Goal: Information Seeking & Learning: Find specific fact

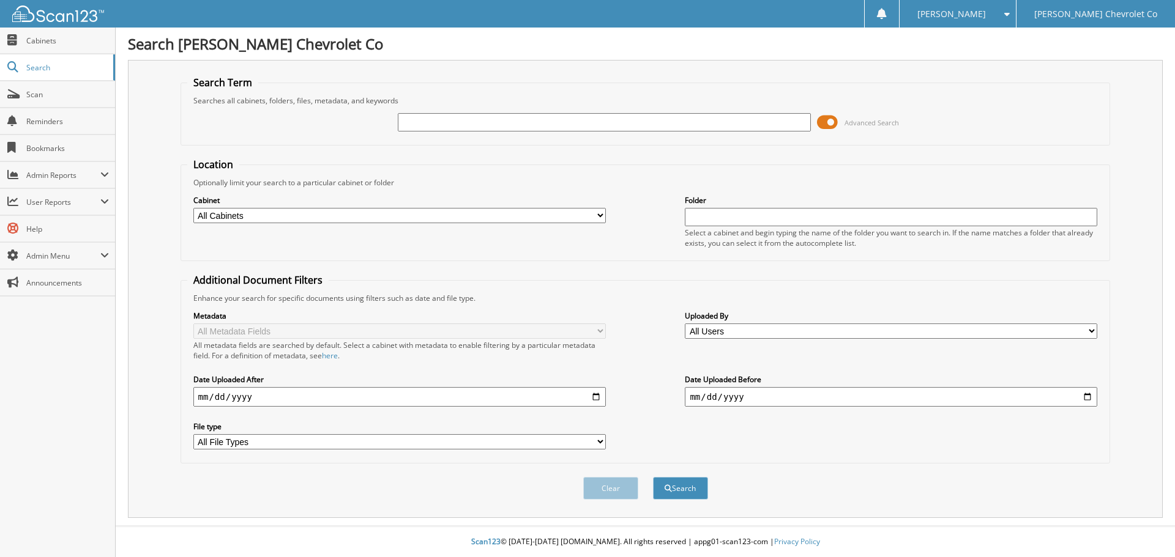
click at [475, 125] on input "text" at bounding box center [604, 122] width 412 height 18
type input "acar"
click at [653, 477] on button "Search" at bounding box center [680, 488] width 55 height 23
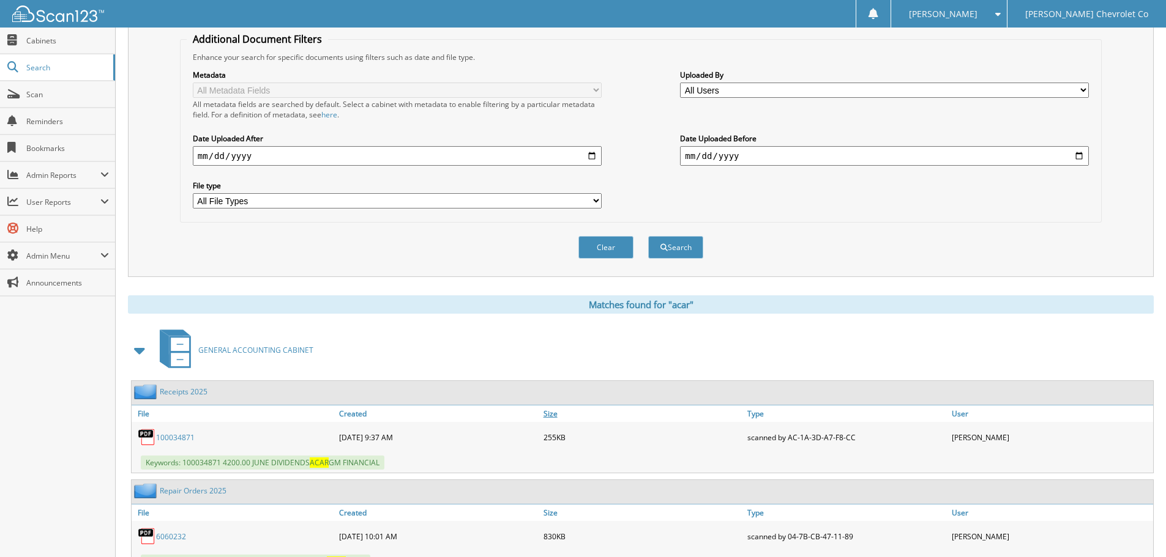
scroll to position [245, 0]
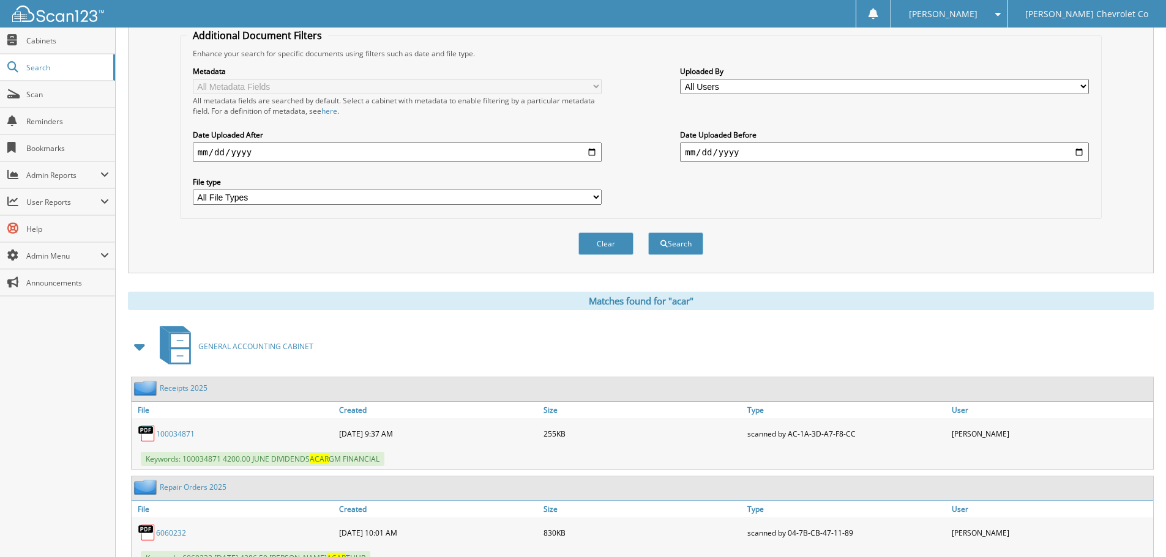
click at [165, 434] on link "100034871" at bounding box center [175, 434] width 39 height 10
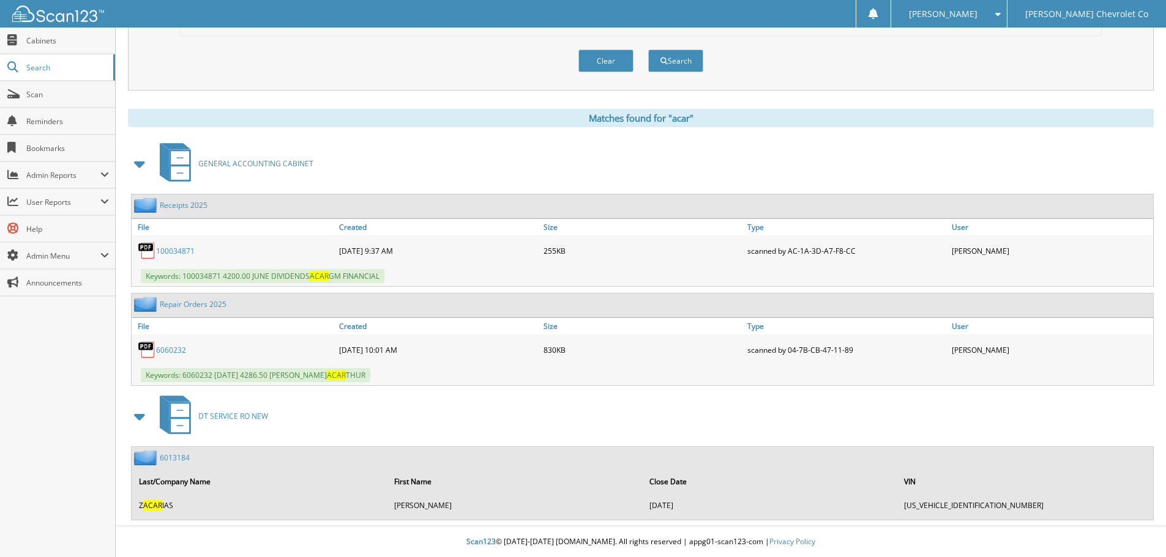
scroll to position [367, 0]
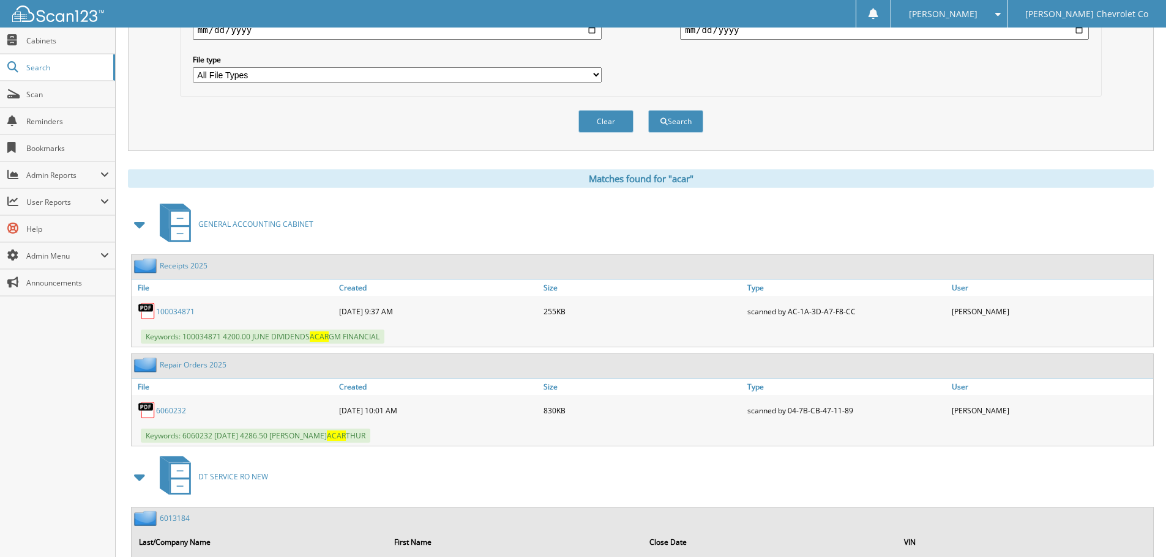
click at [180, 309] on link "100034871" at bounding box center [175, 312] width 39 height 10
